Goal: Information Seeking & Learning: Learn about a topic

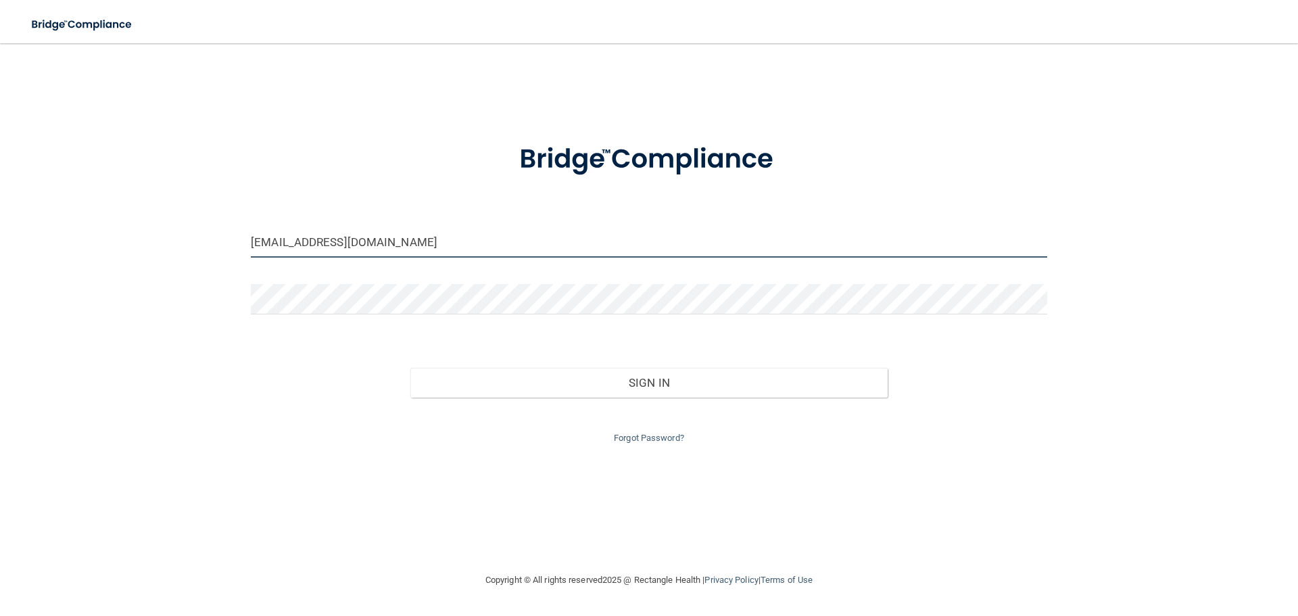
click at [439, 242] on input "barlassmi@gmail.com" at bounding box center [649, 242] width 796 height 30
drag, startPoint x: 377, startPoint y: 245, endPoint x: 179, endPoint y: 242, distance: 198.1
click at [188, 249] on div "barlassmi@gmail.com Invalid email/password. You don't have permission to access…" at bounding box center [649, 308] width 1244 height 502
type input "[EMAIL_ADDRESS][DOMAIN_NAME]"
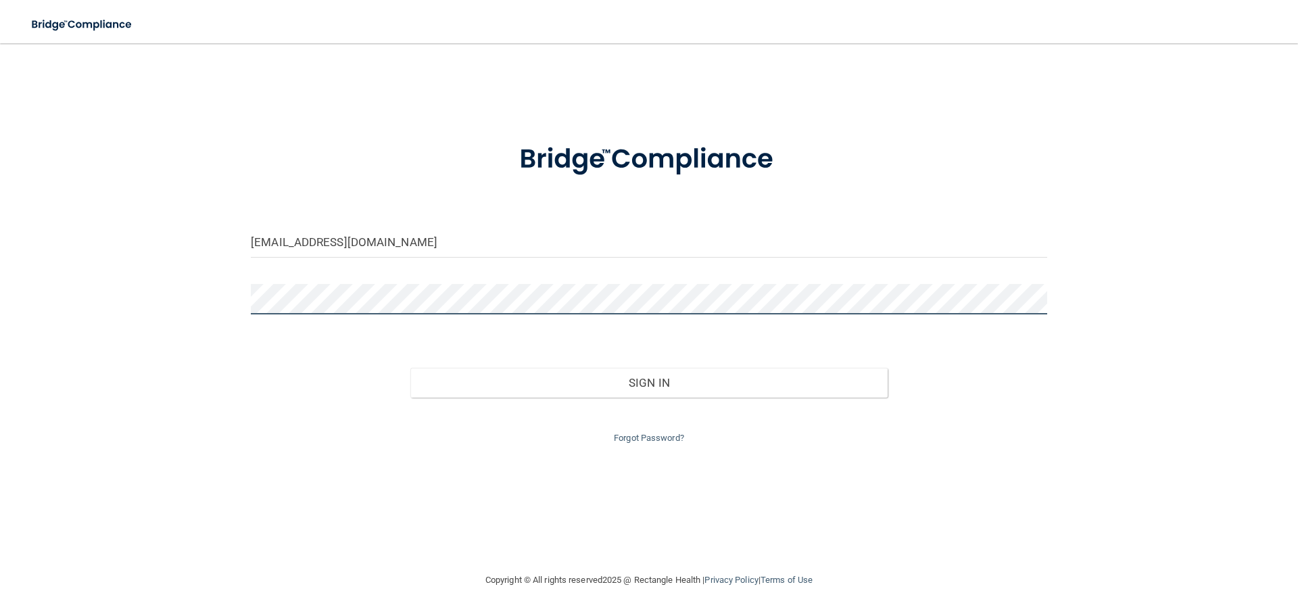
click at [112, 293] on div "bnels620@gmail.com Invalid email/password. You don't have permission to access …" at bounding box center [649, 308] width 1244 height 502
click at [410, 368] on button "Sign In" at bounding box center [649, 383] width 478 height 30
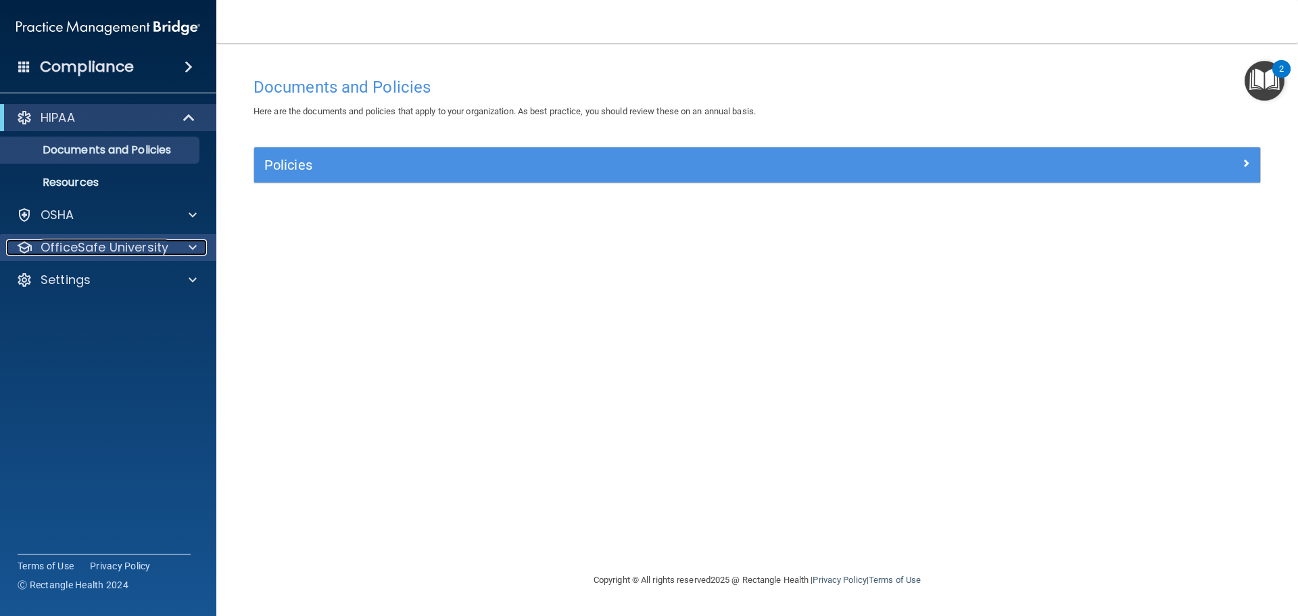
click at [128, 251] on p "OfficeSafe University" at bounding box center [105, 247] width 128 height 16
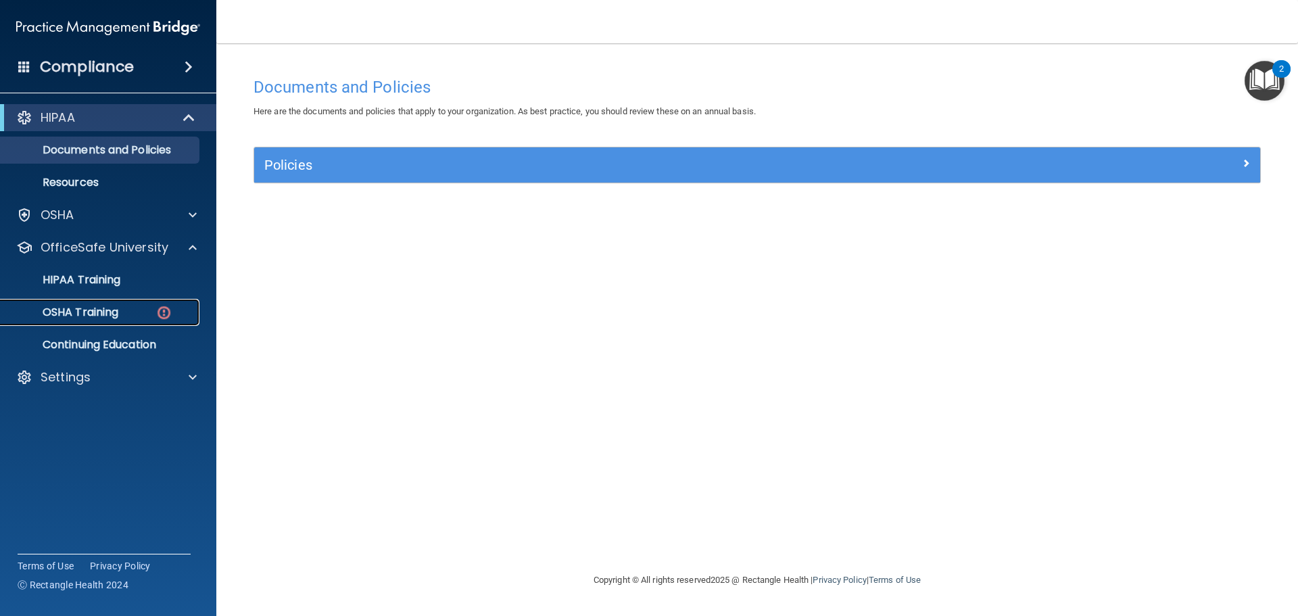
click at [118, 311] on p "OSHA Training" at bounding box center [63, 313] width 109 height 14
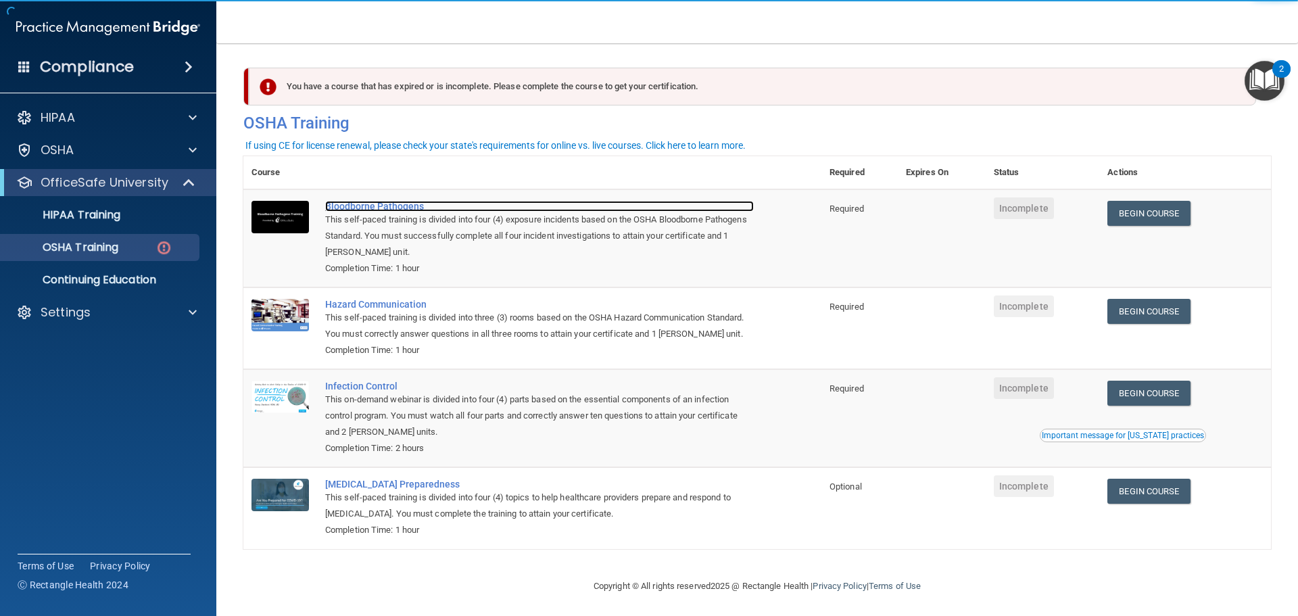
click at [363, 209] on div "Bloodborne Pathogens" at bounding box center [539, 206] width 429 height 11
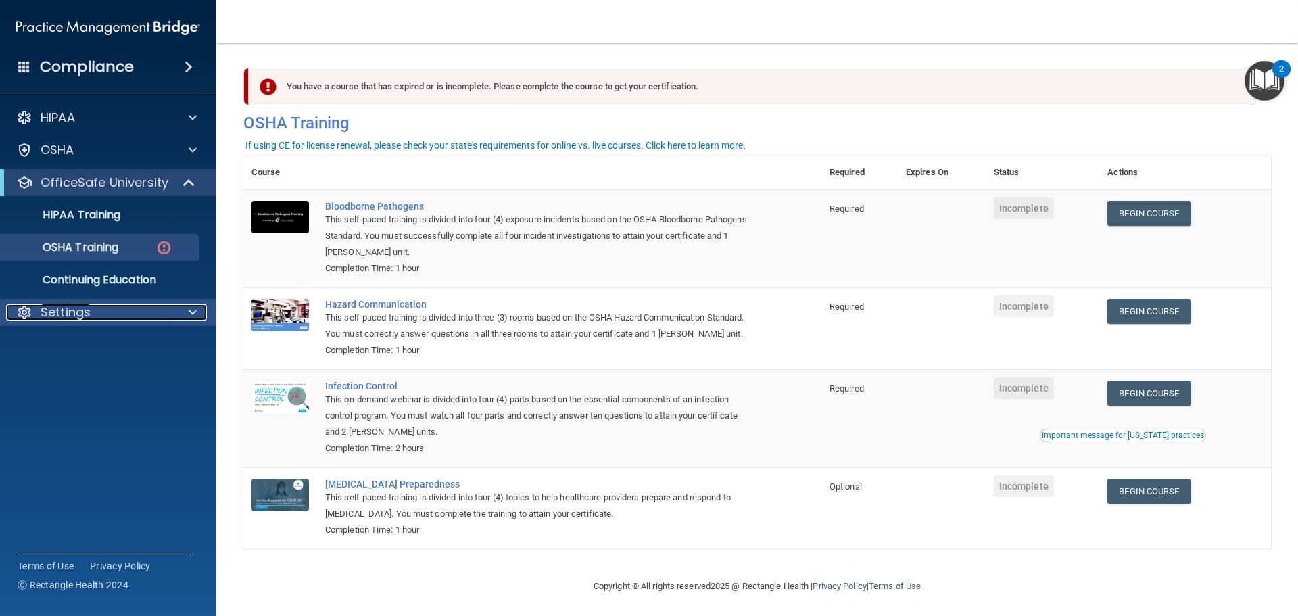
click at [189, 306] on span at bounding box center [193, 312] width 8 height 16
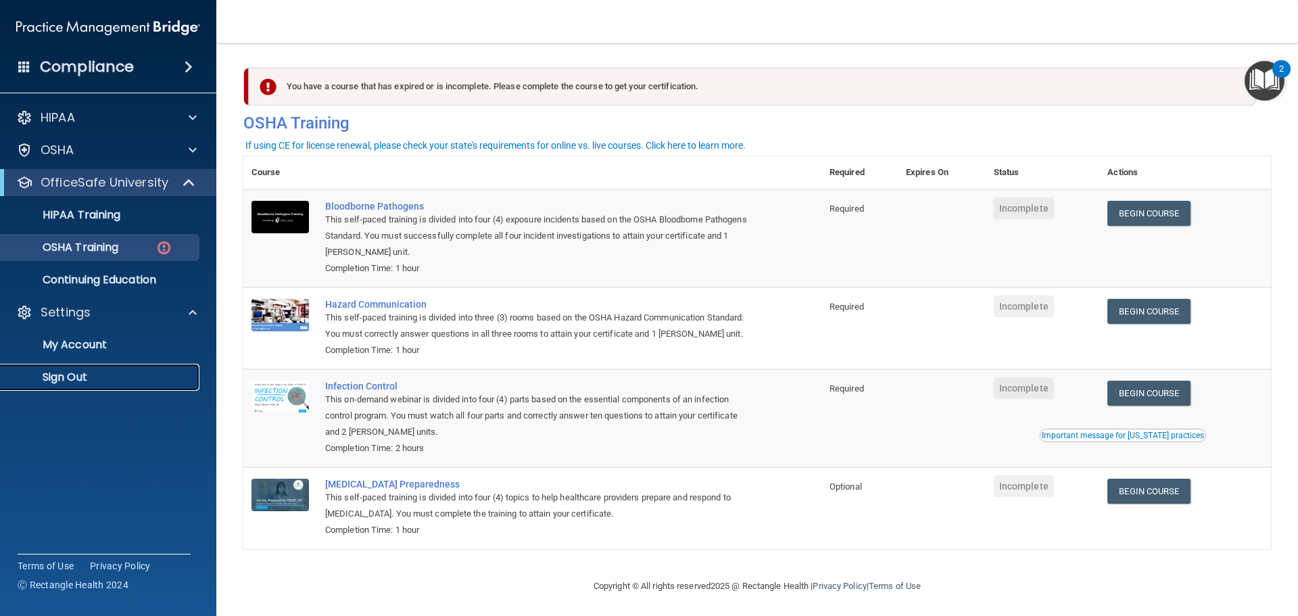
click at [161, 372] on p "Sign Out" at bounding box center [101, 377] width 185 height 14
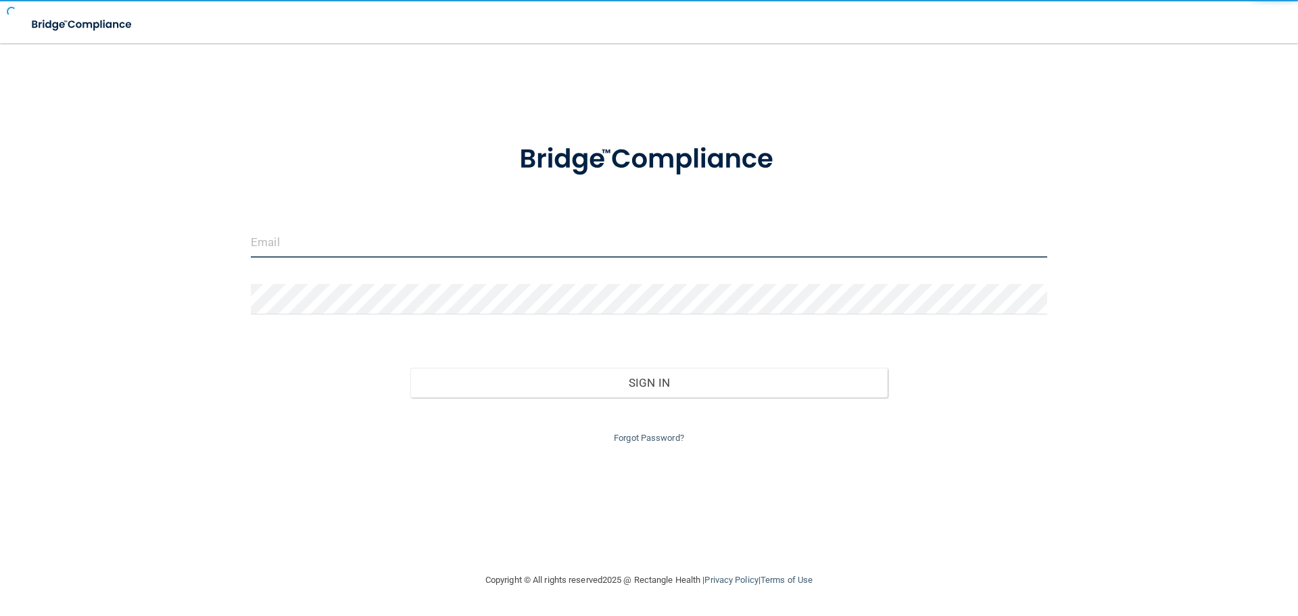
type input "barlassmi@gmail.com"
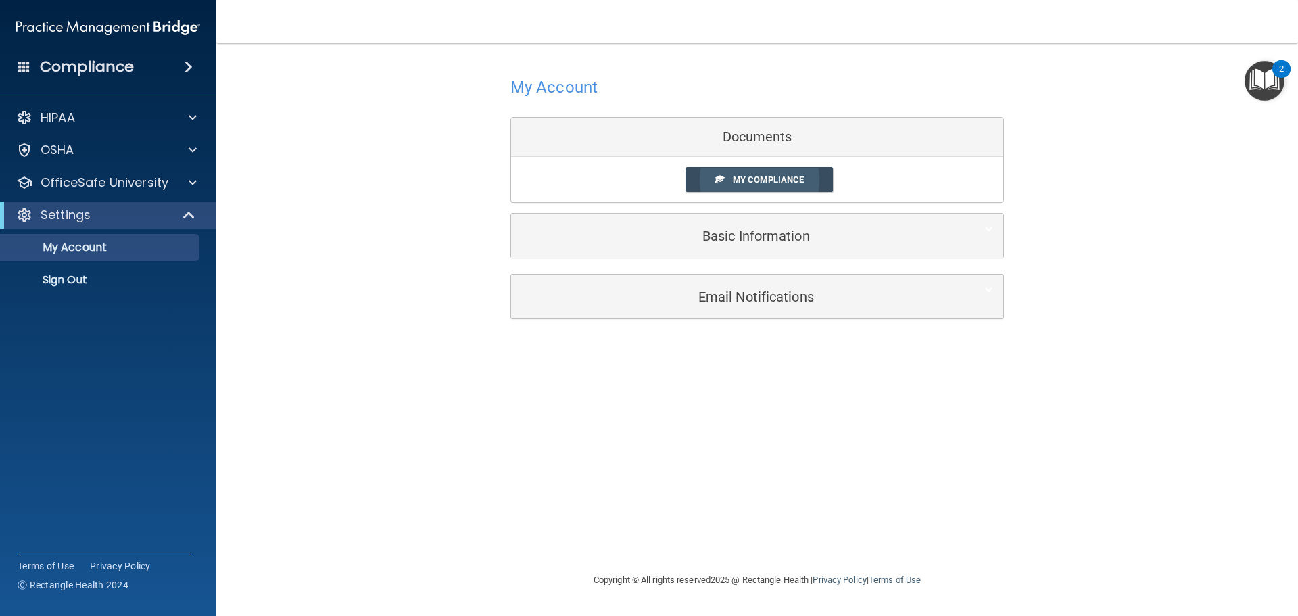
click at [753, 178] on span "My Compliance" at bounding box center [768, 179] width 71 height 10
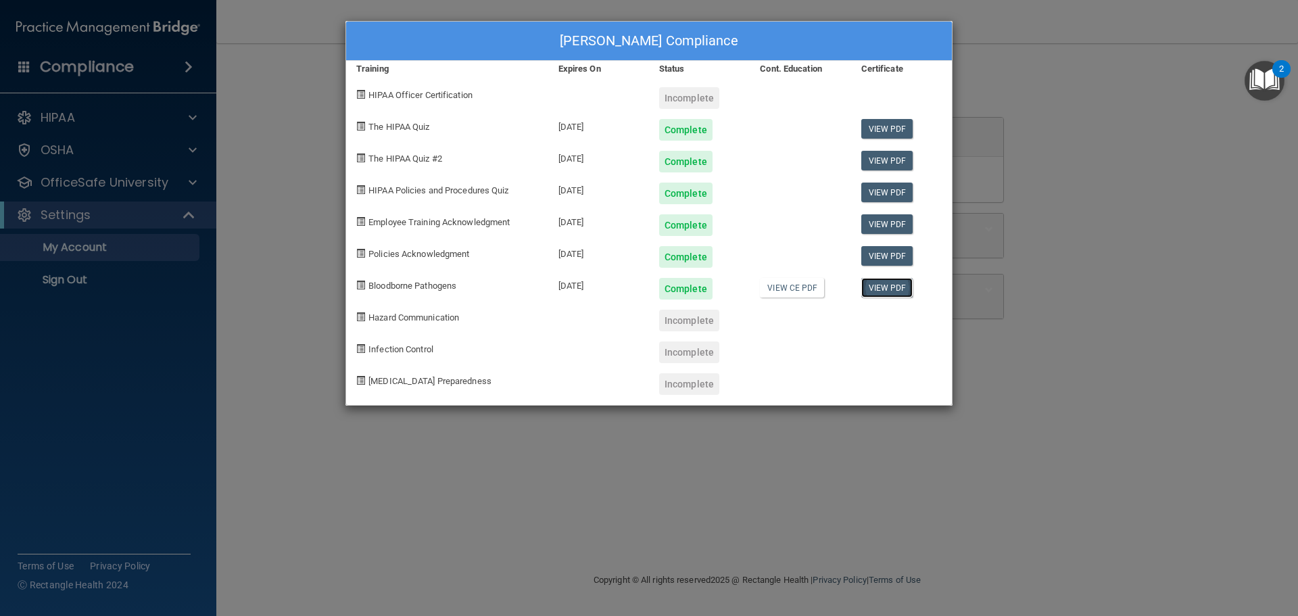
click at [878, 289] on link "View PDF" at bounding box center [887, 288] width 52 height 20
click at [1064, 117] on div "Bria Nelsen's Compliance Training Expires On Status Cont. Education Certificate…" at bounding box center [649, 308] width 1298 height 616
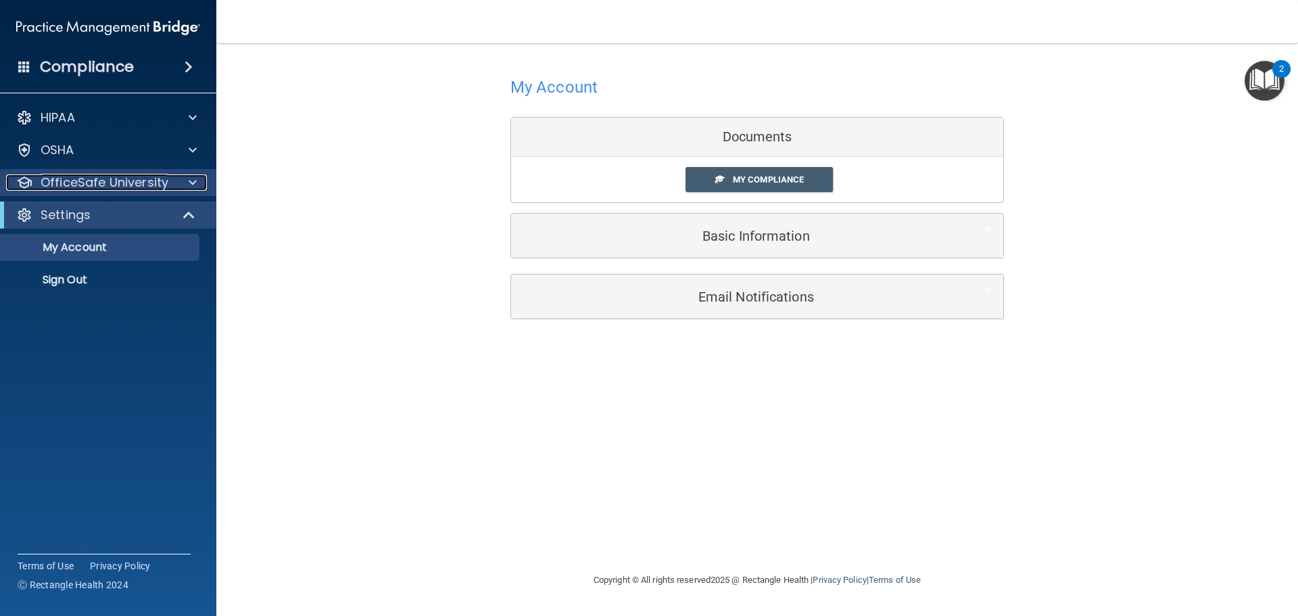
click at [150, 182] on p "OfficeSafe University" at bounding box center [105, 182] width 128 height 16
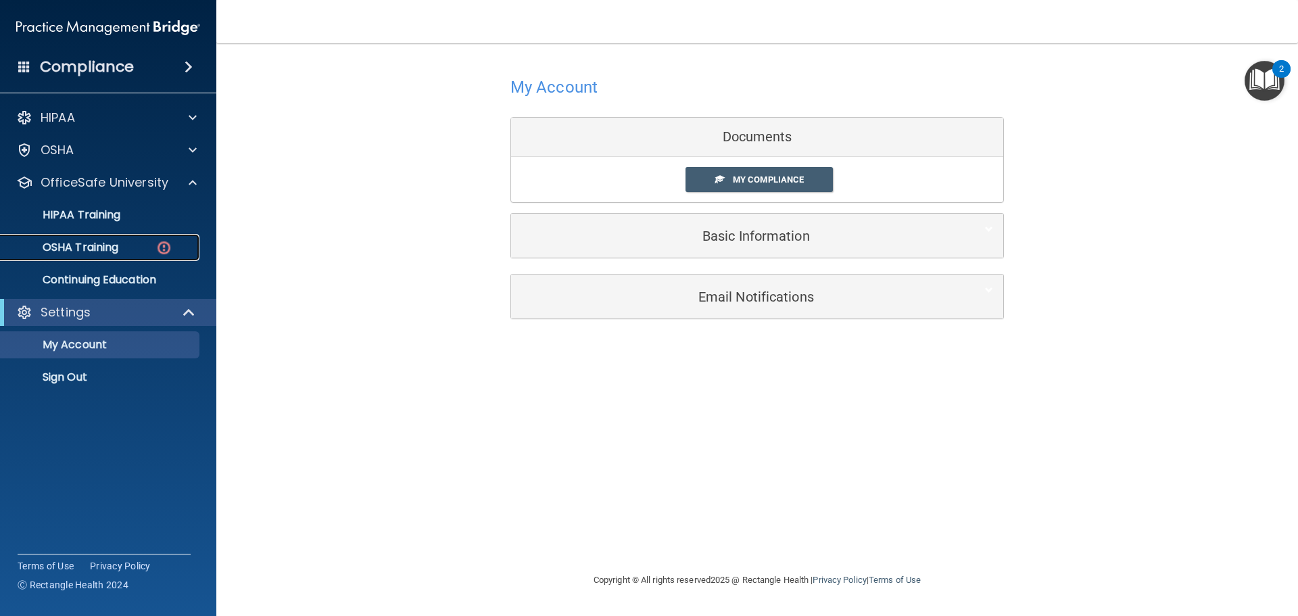
click at [135, 243] on div "OSHA Training" at bounding box center [101, 248] width 185 height 14
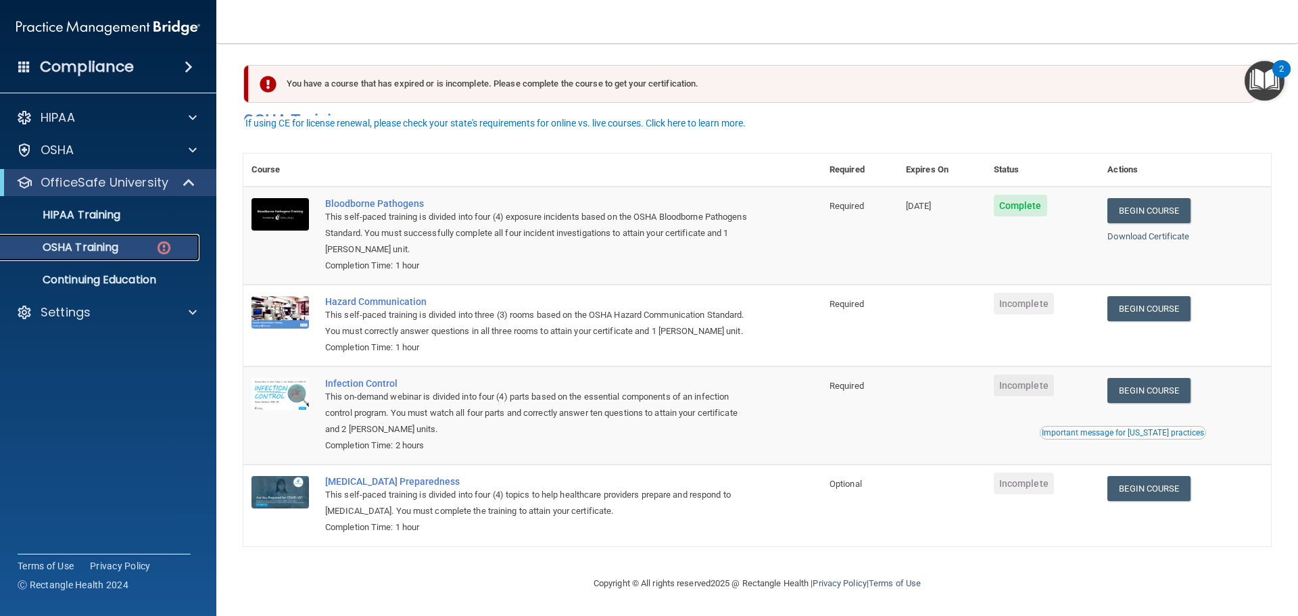
scroll to position [22, 0]
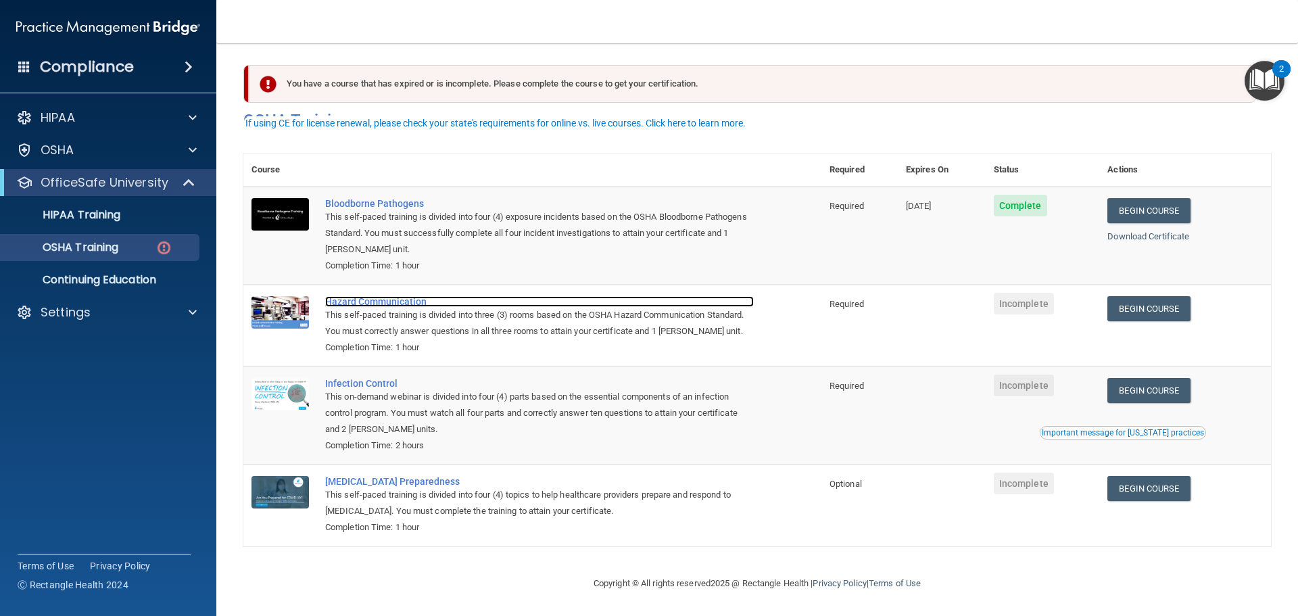
click at [407, 296] on div "Hazard Communication" at bounding box center [539, 301] width 429 height 11
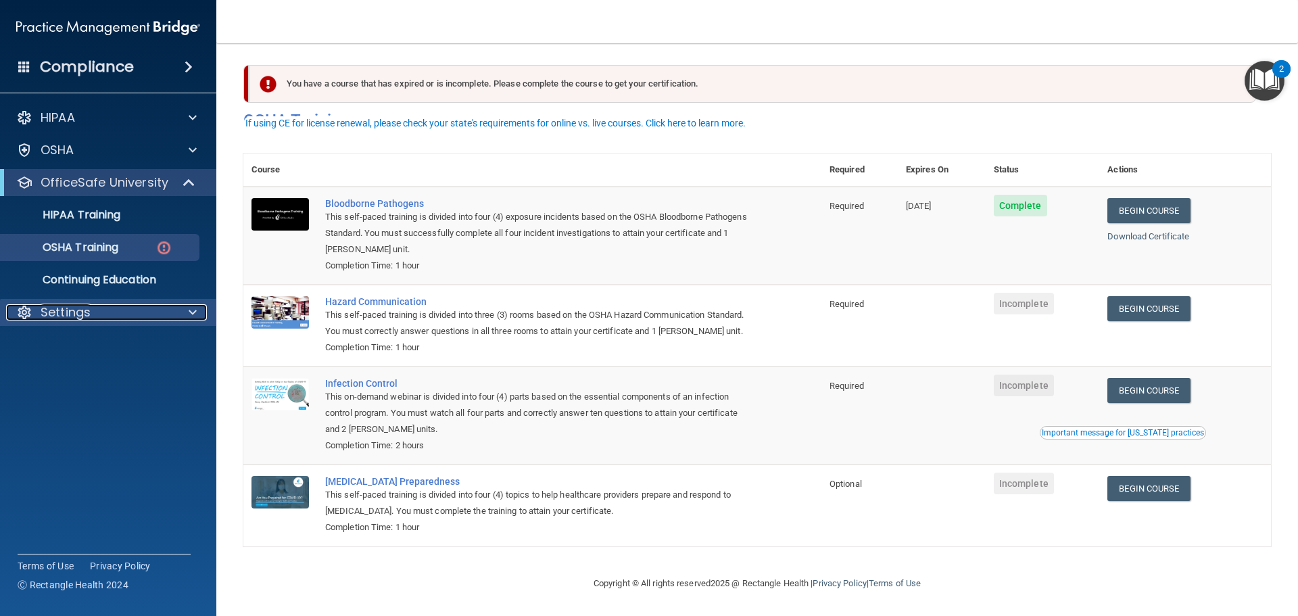
drag, startPoint x: 121, startPoint y: 320, endPoint x: 128, endPoint y: 317, distance: 7.9
click at [121, 320] on div "Settings" at bounding box center [90, 312] width 168 height 16
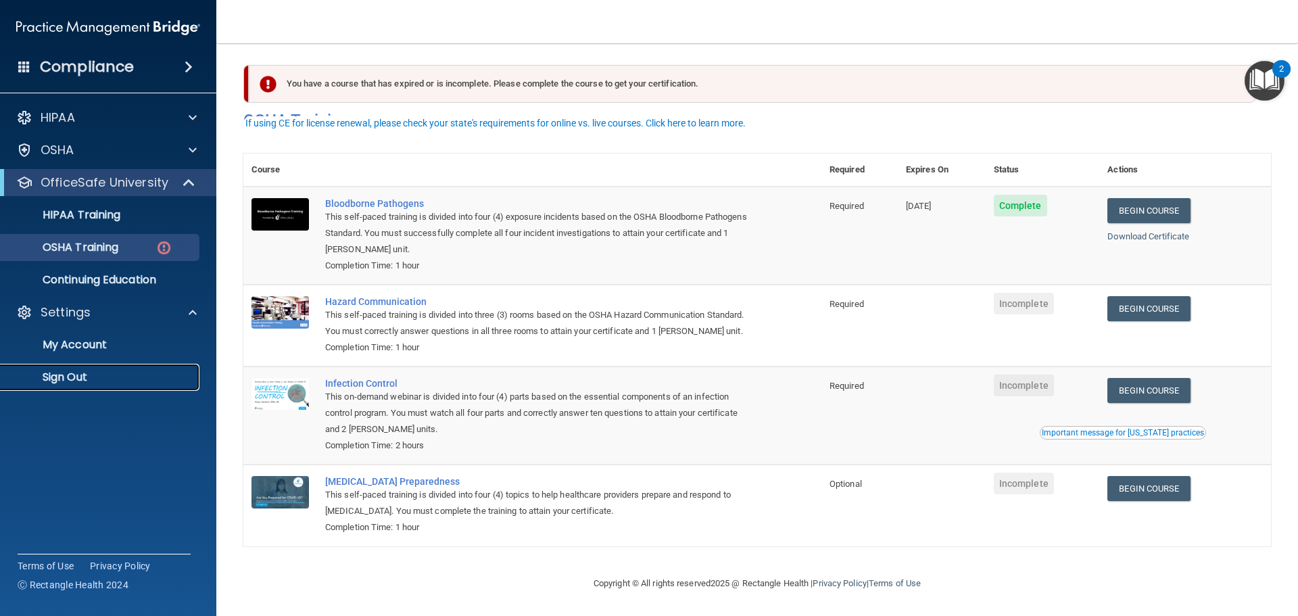
click at [158, 366] on link "Sign Out" at bounding box center [92, 377] width 213 height 27
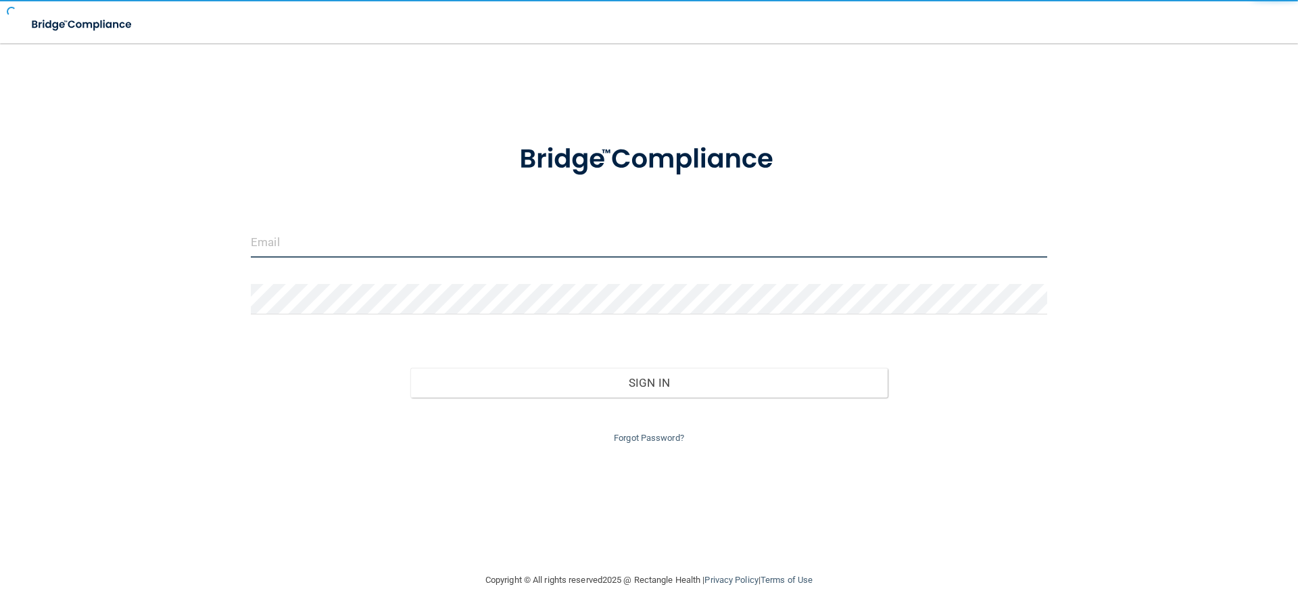
type input "barlassmi@gmail.com"
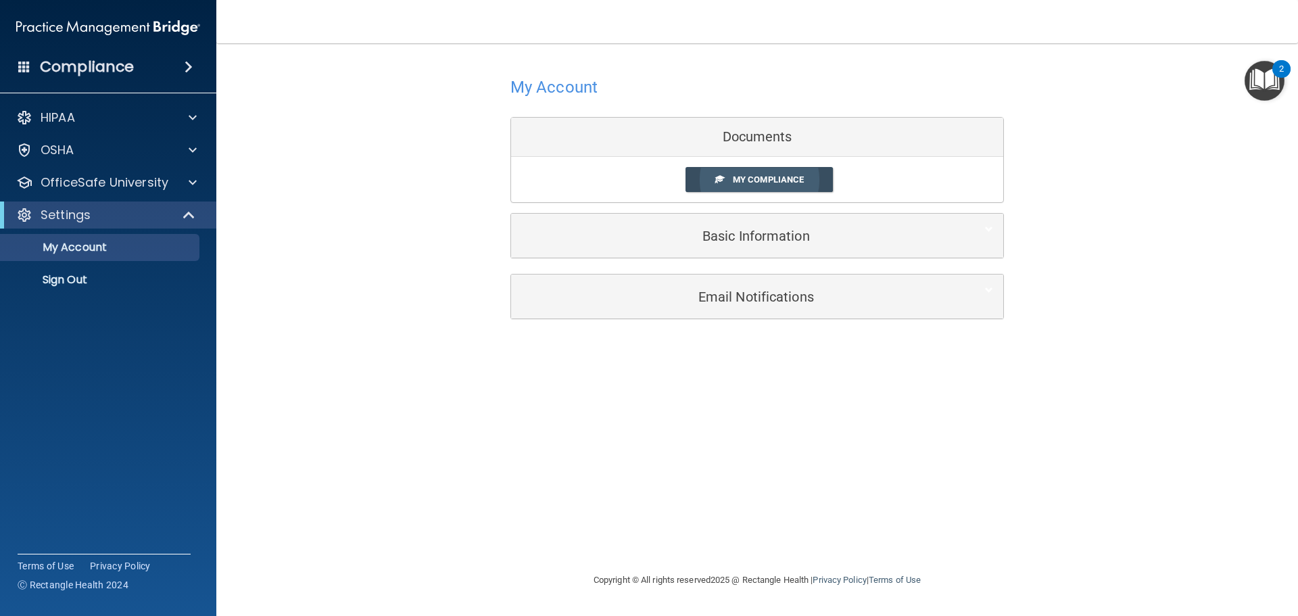
click at [754, 180] on span "My Compliance" at bounding box center [768, 179] width 71 height 10
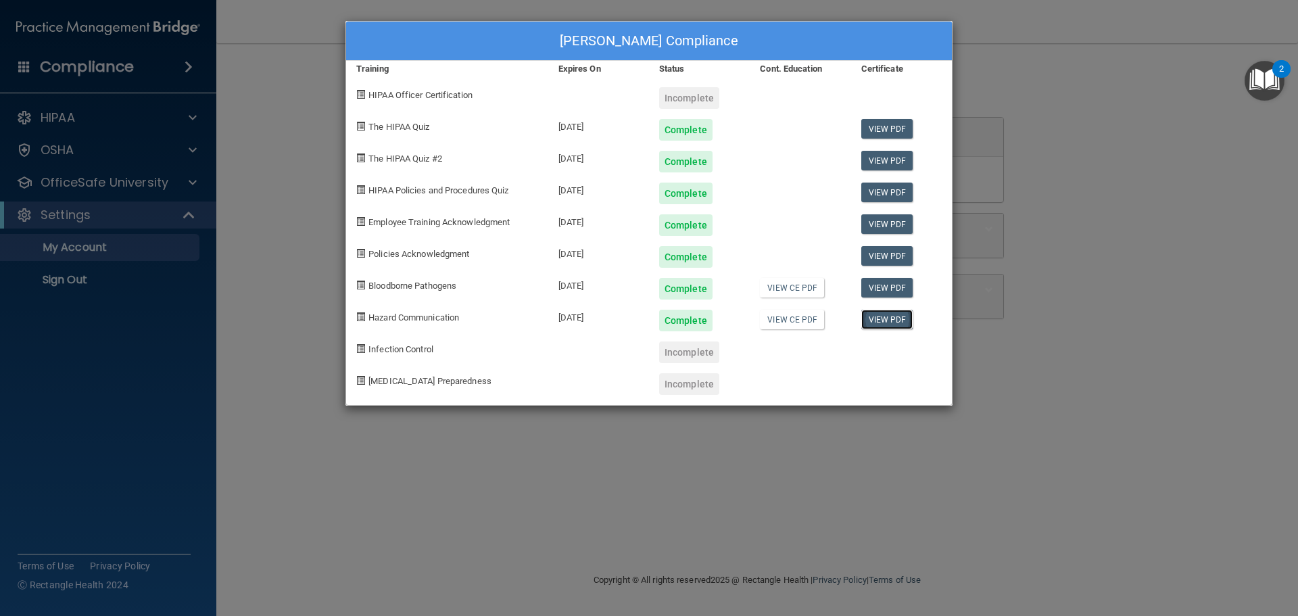
click at [883, 321] on link "View PDF" at bounding box center [887, 320] width 52 height 20
click at [323, 302] on div "Bria Nelsen's Compliance Training Expires On Status Cont. Education Certificate…" at bounding box center [649, 308] width 1298 height 616
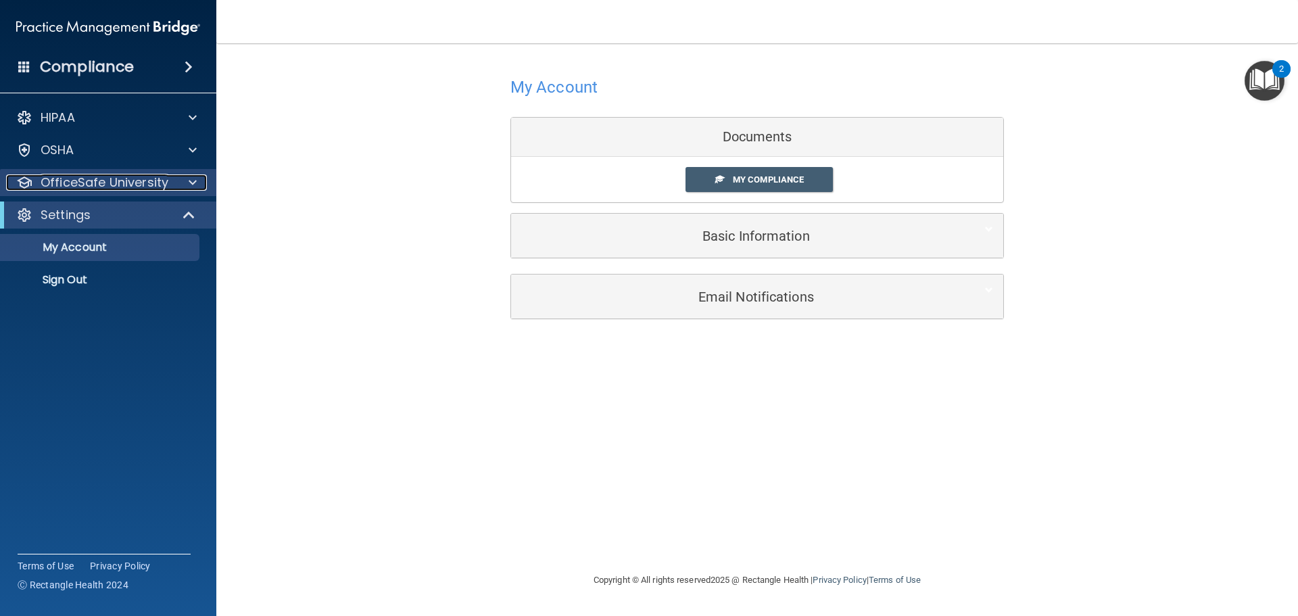
click at [135, 188] on p "OfficeSafe University" at bounding box center [105, 182] width 128 height 16
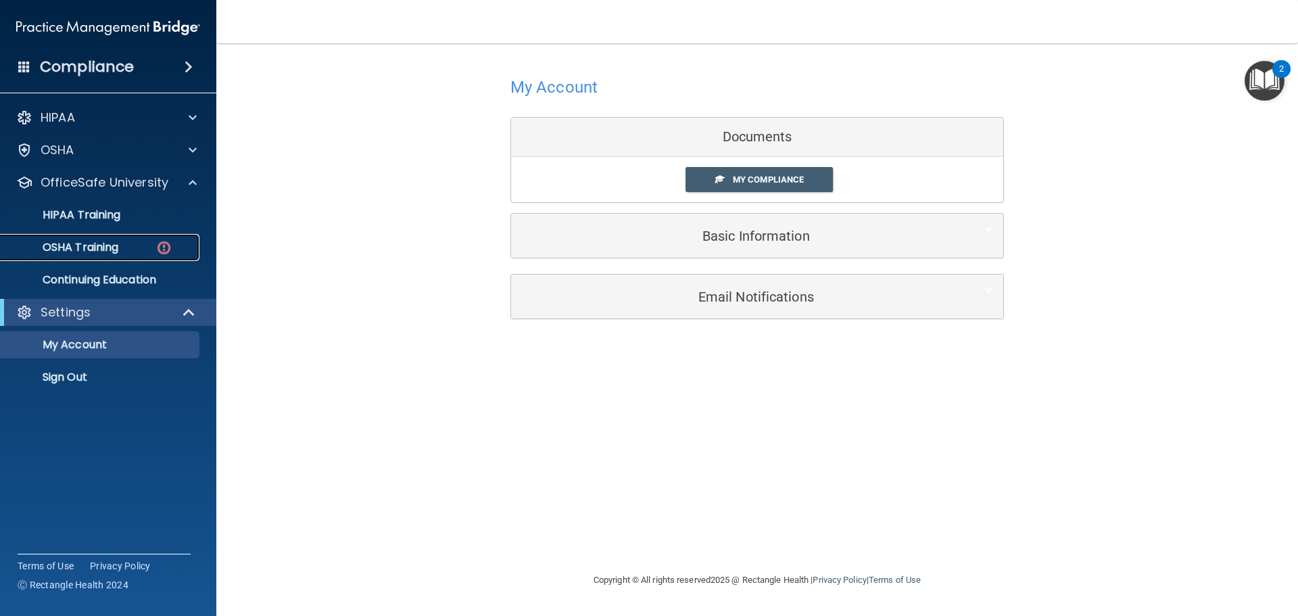
click at [132, 251] on div "OSHA Training" at bounding box center [101, 248] width 185 height 14
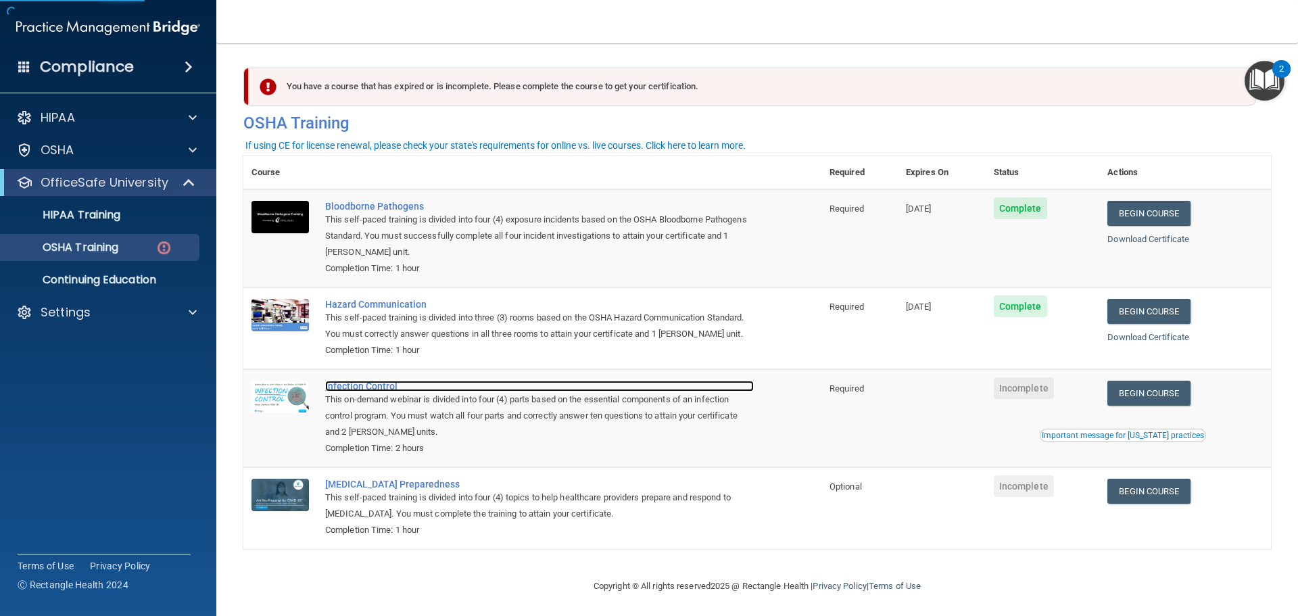
click at [389, 391] on div "Infection Control" at bounding box center [539, 386] width 429 height 11
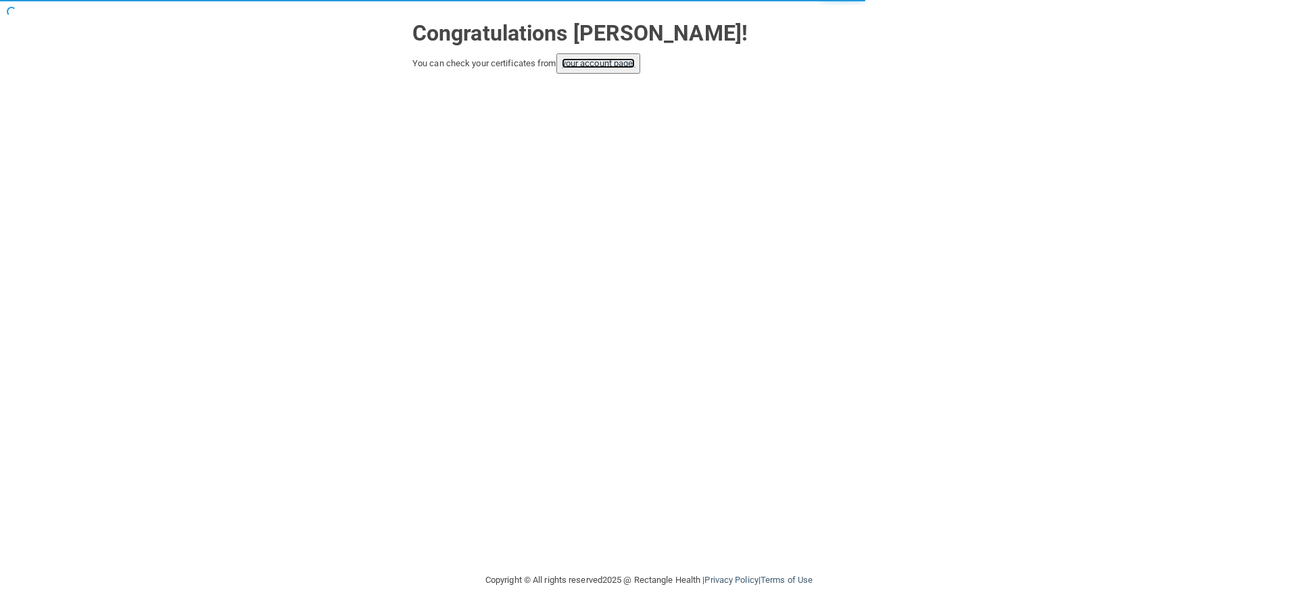
click at [604, 67] on link "your account page!" at bounding box center [599, 63] width 74 height 10
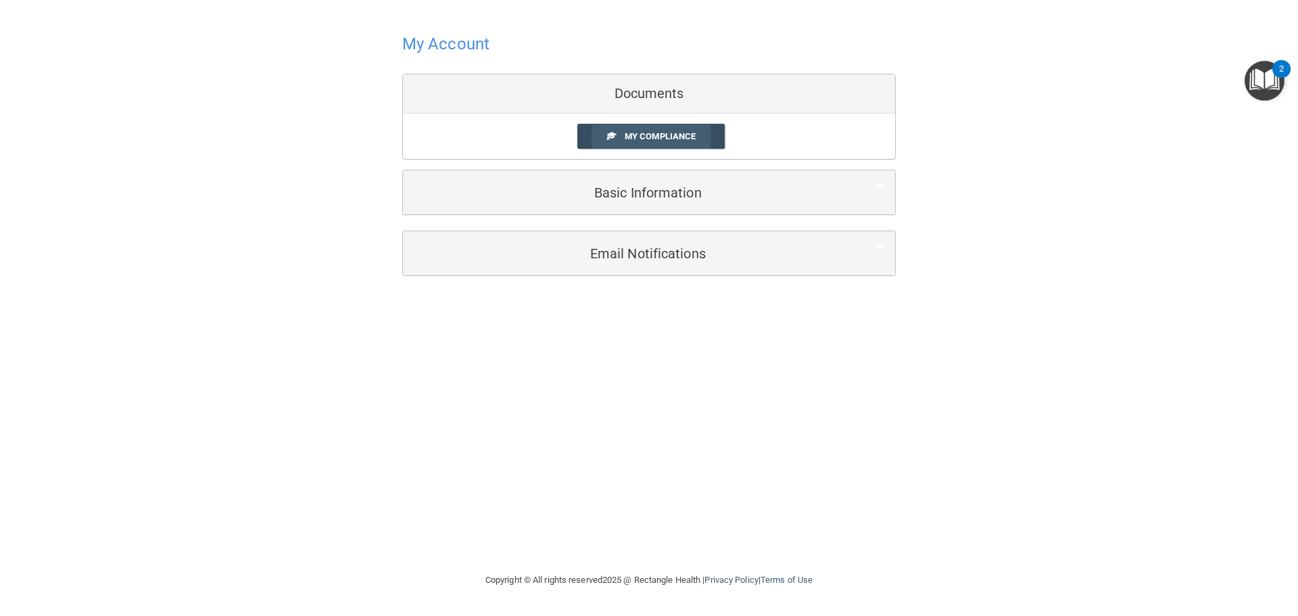
click at [596, 130] on link "My Compliance" at bounding box center [651, 136] width 148 height 25
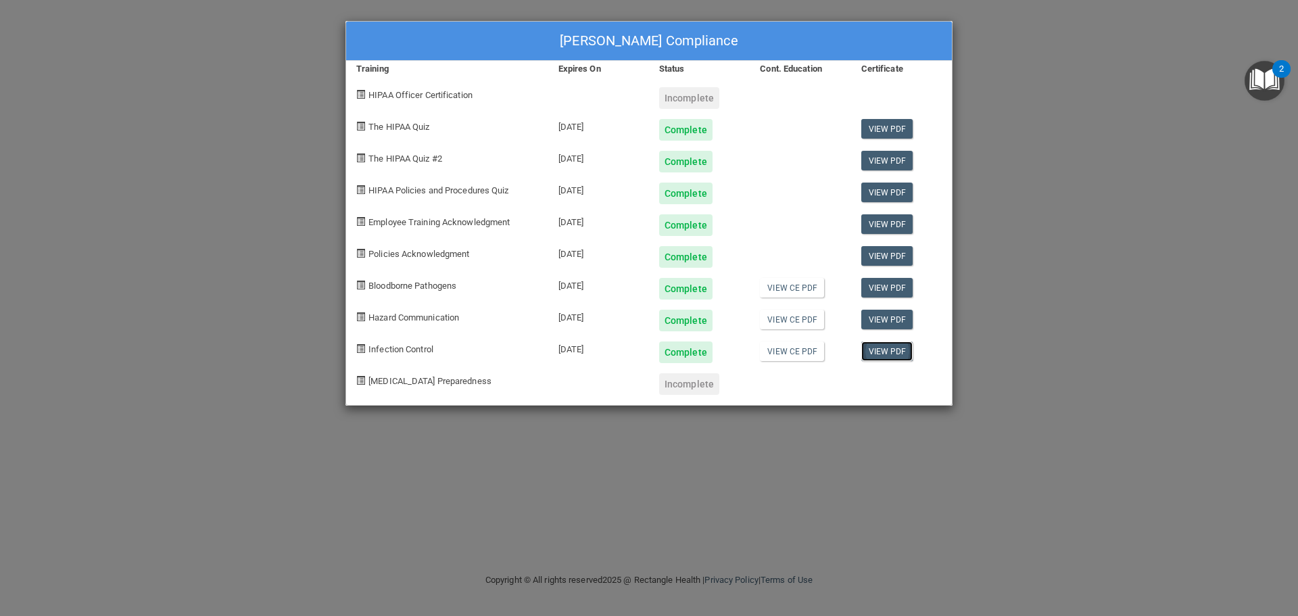
click at [885, 352] on link "View PDF" at bounding box center [887, 351] width 52 height 20
click at [772, 291] on link "View CE PDF" at bounding box center [792, 288] width 64 height 20
click at [766, 326] on link "View CE PDF" at bounding box center [792, 320] width 64 height 20
click at [786, 347] on link "View CE PDF" at bounding box center [792, 351] width 64 height 20
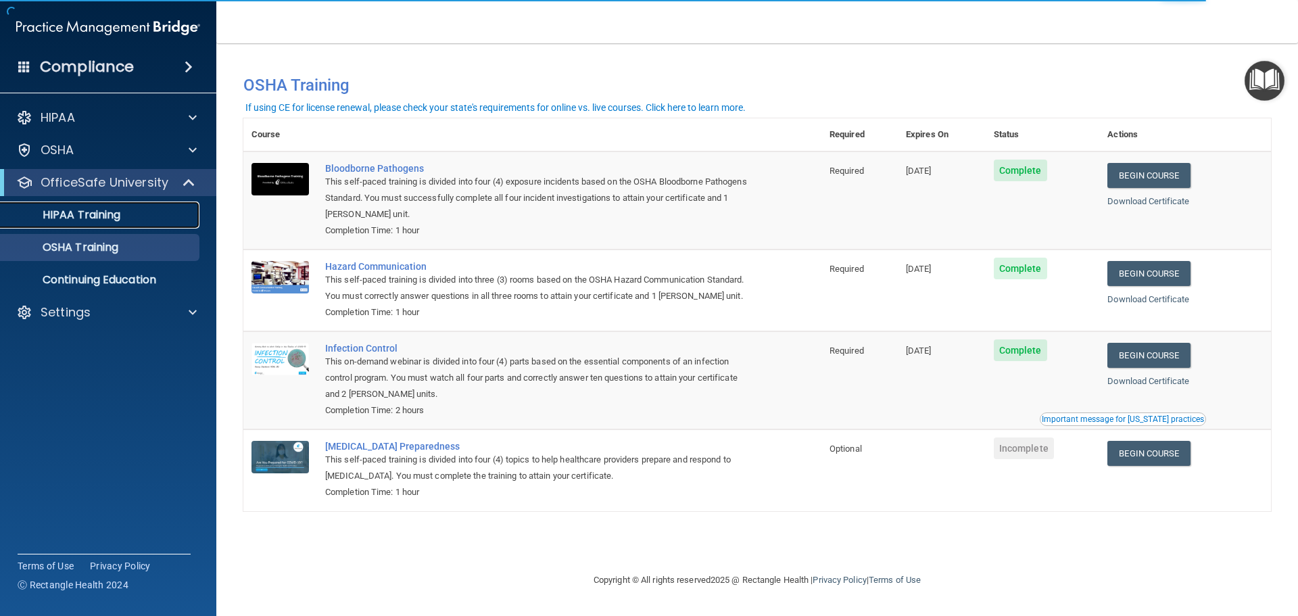
click at [148, 216] on div "HIPAA Training" at bounding box center [101, 215] width 185 height 14
